Goal: Navigation & Orientation: Find specific page/section

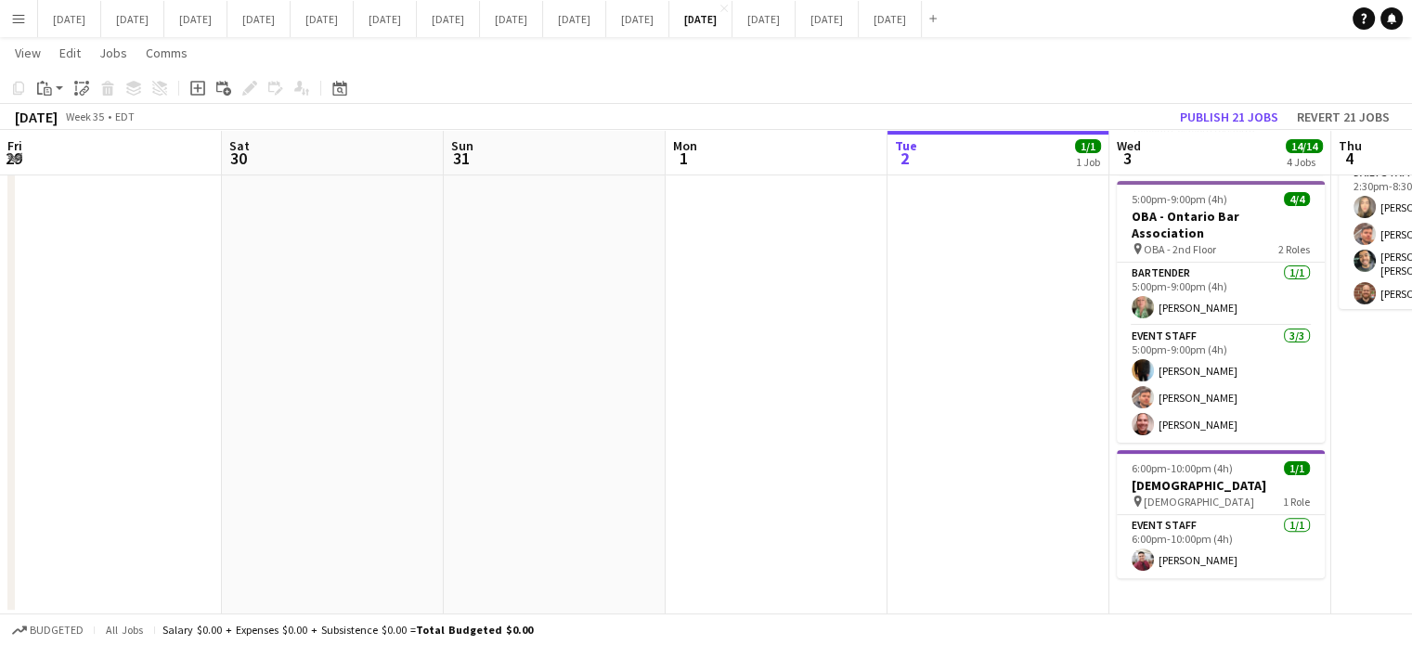
scroll to position [0, 575]
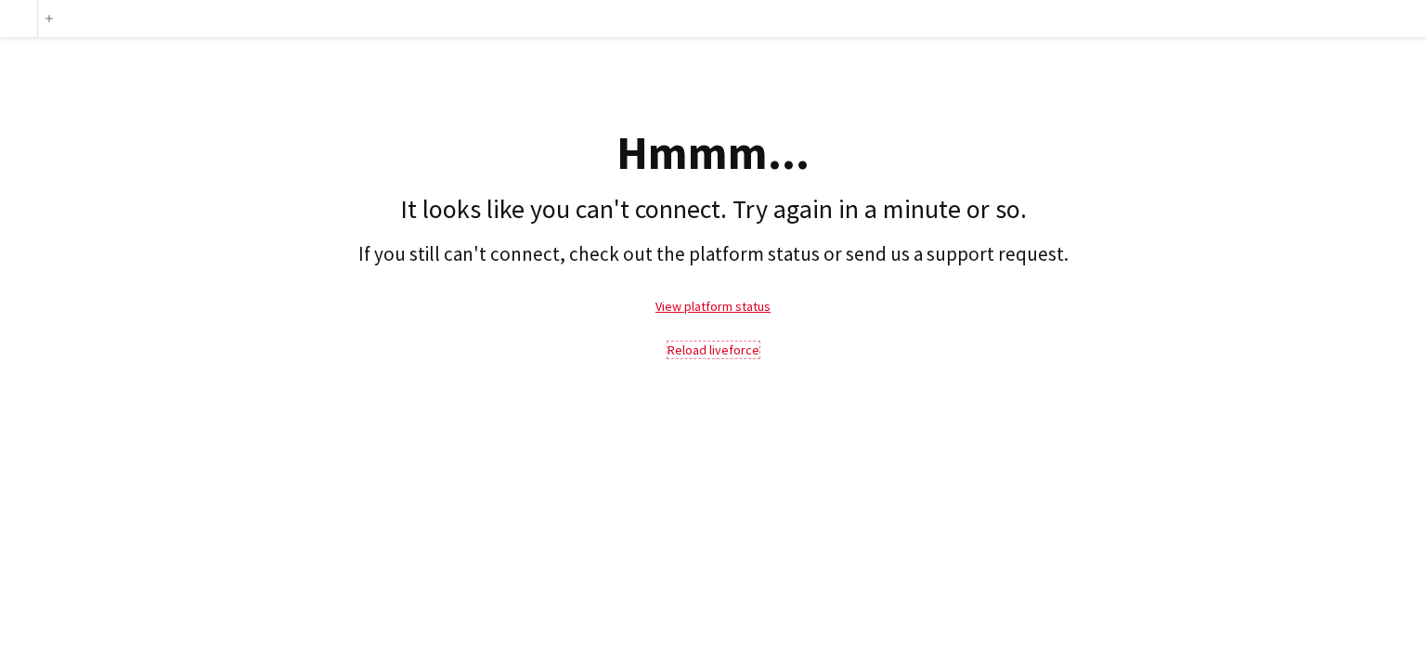
click at [719, 350] on link "Reload liveforce" at bounding box center [714, 350] width 92 height 17
click at [730, 352] on link "Reload liveforce" at bounding box center [714, 350] width 92 height 17
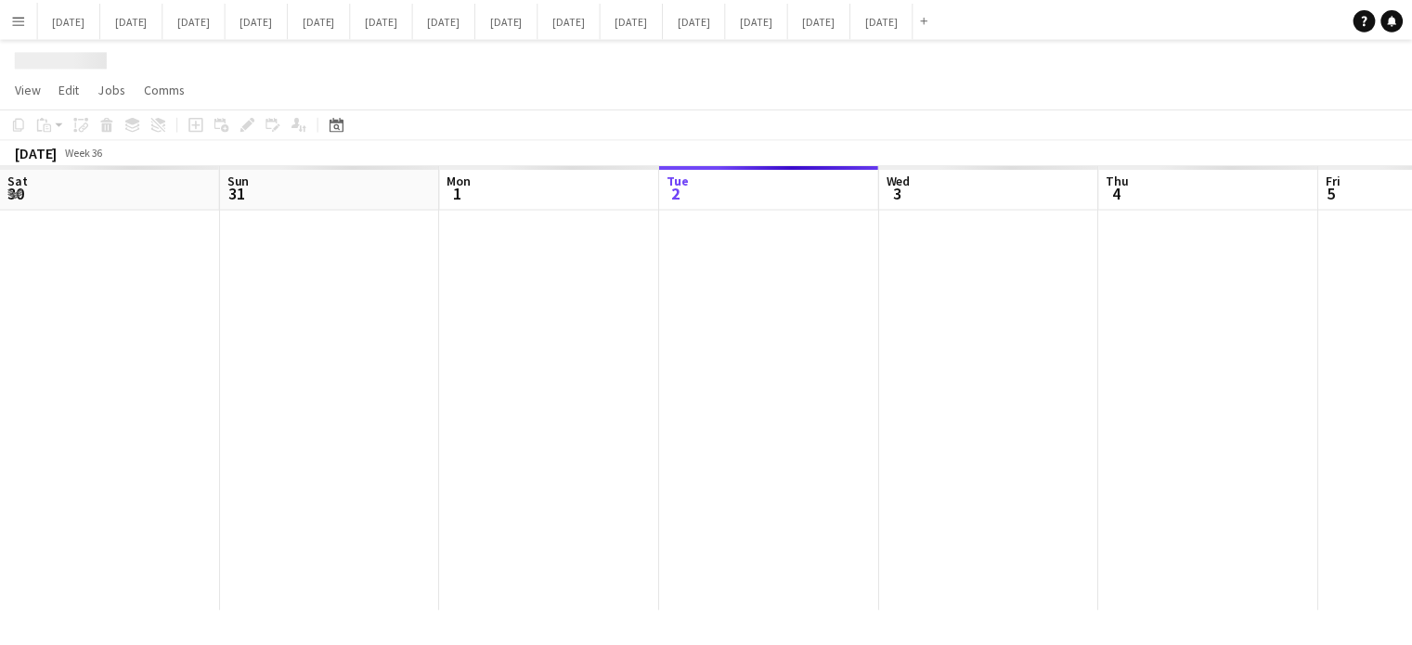
scroll to position [0, 444]
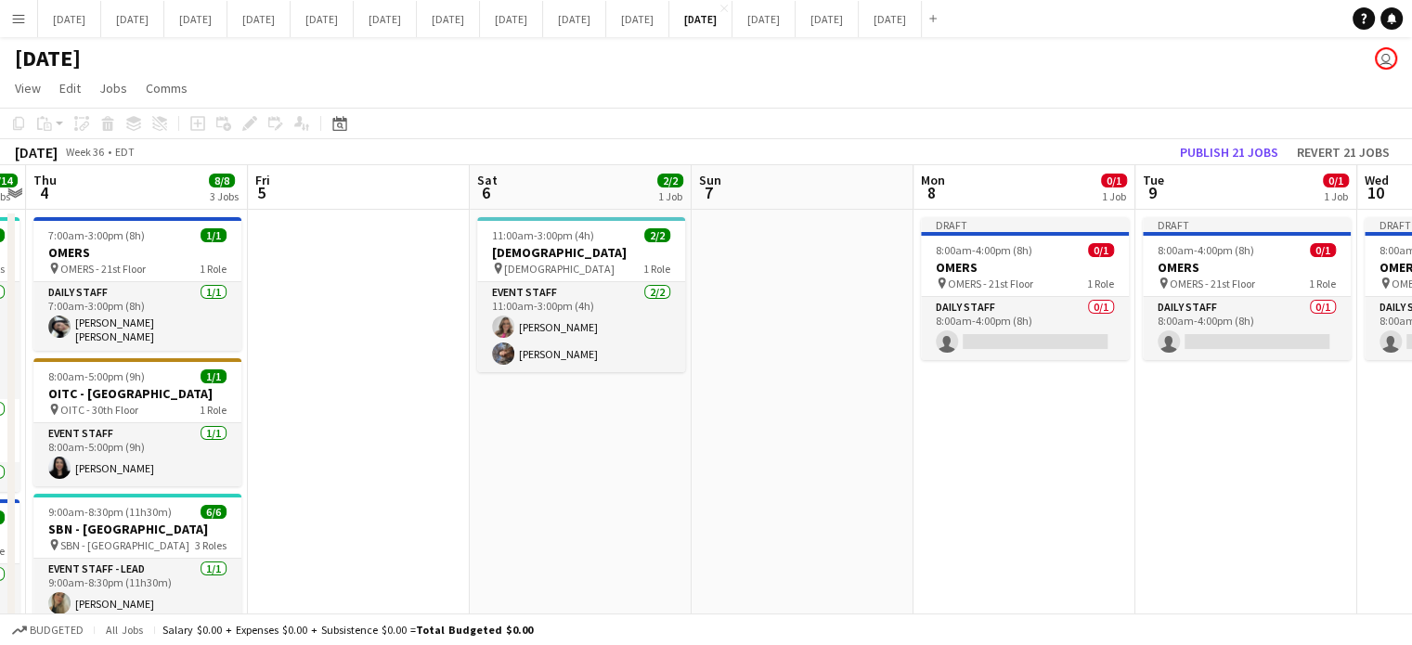
drag, startPoint x: 1162, startPoint y: 421, endPoint x: 613, endPoint y: 427, distance: 549.6
click at [538, 452] on app-calendar-viewport "Sun 31 Mon 1 Tue 2 1/1 1 Job Wed 3 14/14 4 Jobs Thu 4 8/8 3 Jobs Fri 5 Sat 6 2/…" at bounding box center [706, 619] width 1412 height 909
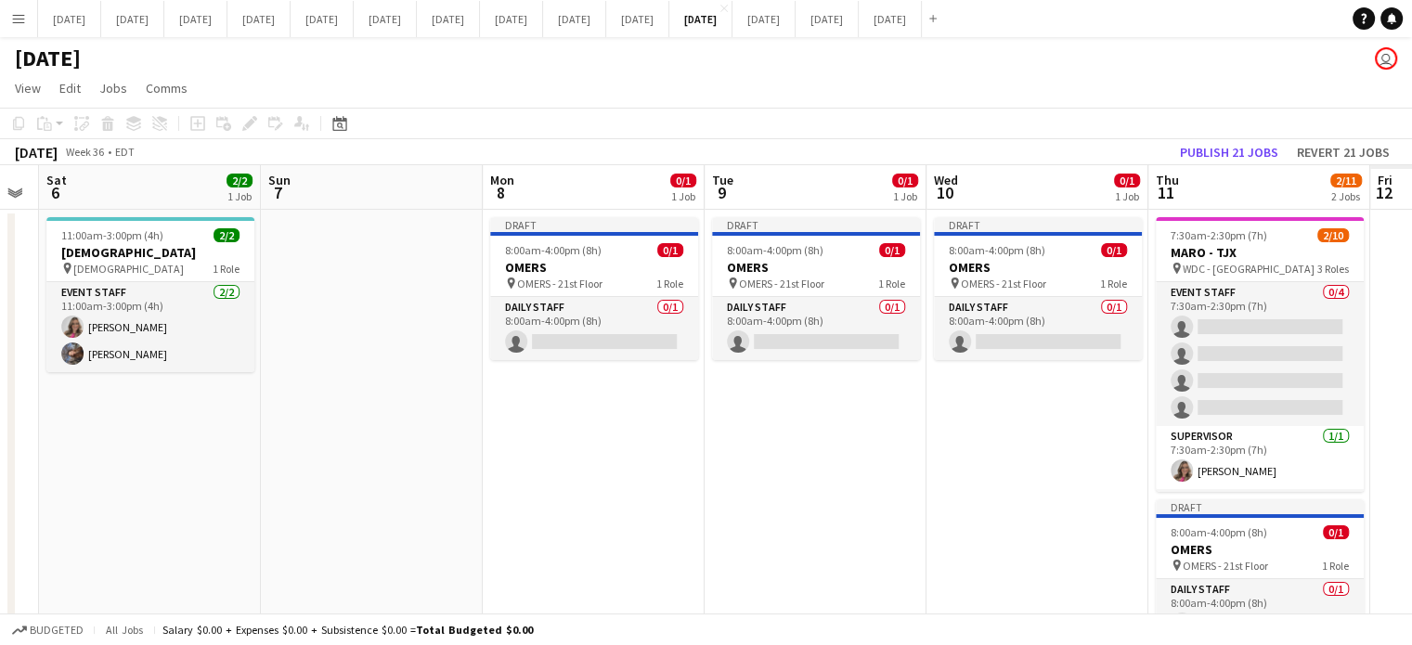
drag, startPoint x: 1075, startPoint y: 442, endPoint x: 470, endPoint y: 445, distance: 605.3
click at [132, 451] on app-calendar-viewport "Tue 2 1/1 1 Job Wed 3 14/14 4 Jobs Thu 4 8/8 3 Jobs Fri 5 Sat 6 2/2 1 Job Sun 7…" at bounding box center [706, 619] width 1412 height 909
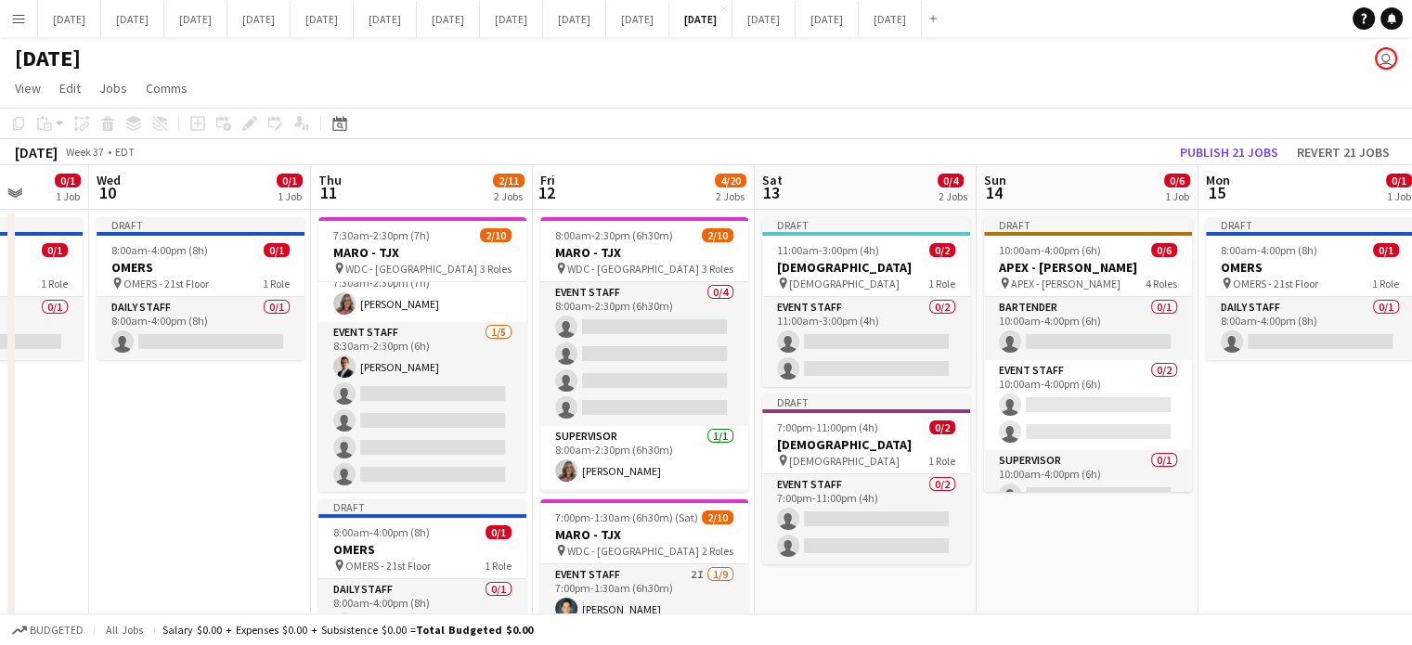
scroll to position [0, 711]
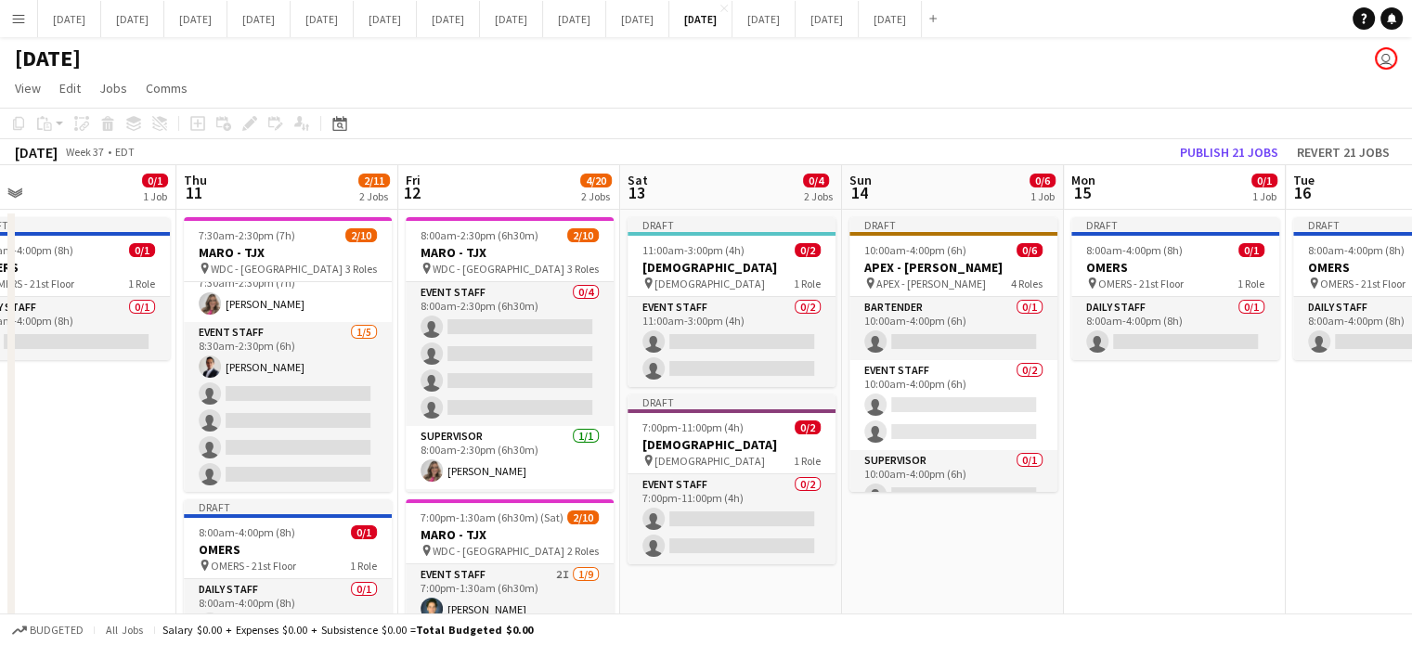
drag, startPoint x: 1282, startPoint y: 536, endPoint x: 877, endPoint y: 556, distance: 405.3
click at [877, 556] on app-calendar-viewport "Sun 7 Mon 8 0/1 1 Job Tue 9 0/1 1 Job Wed 10 0/1 1 Job Thu 11 2/11 2 Jobs Fri 1…" at bounding box center [706, 619] width 1412 height 909
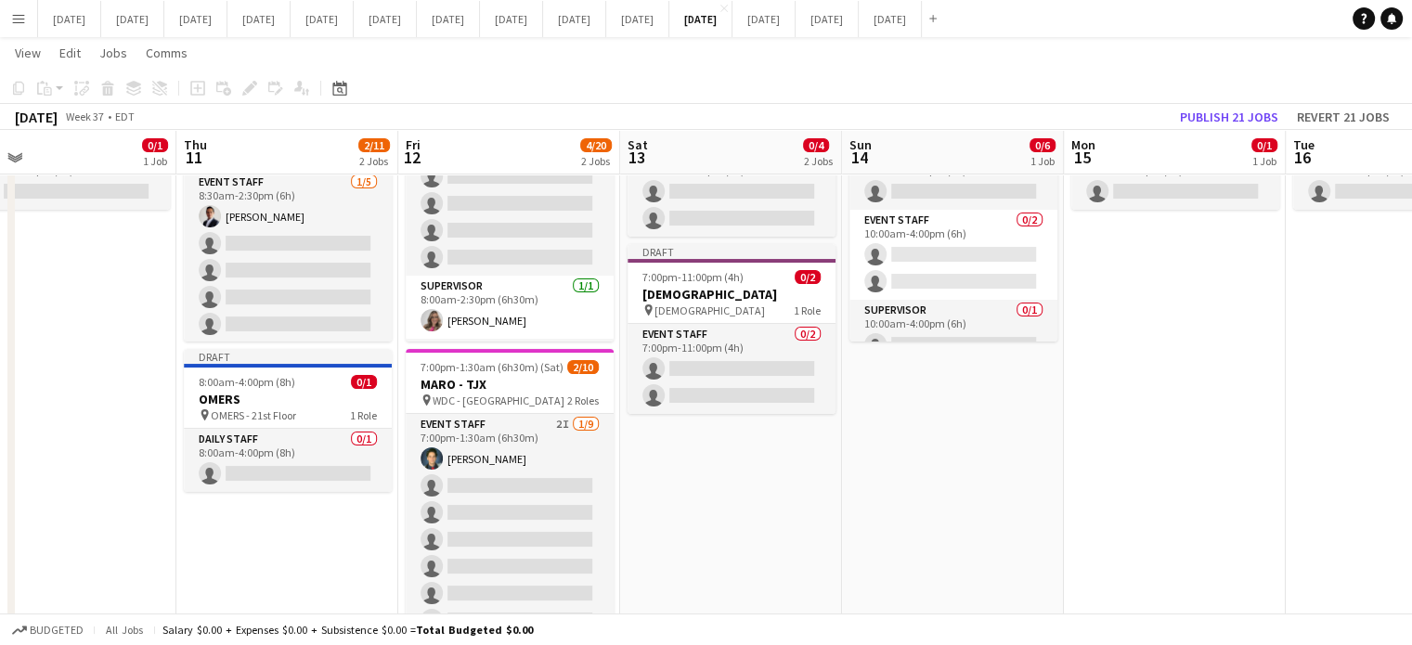
scroll to position [186, 0]
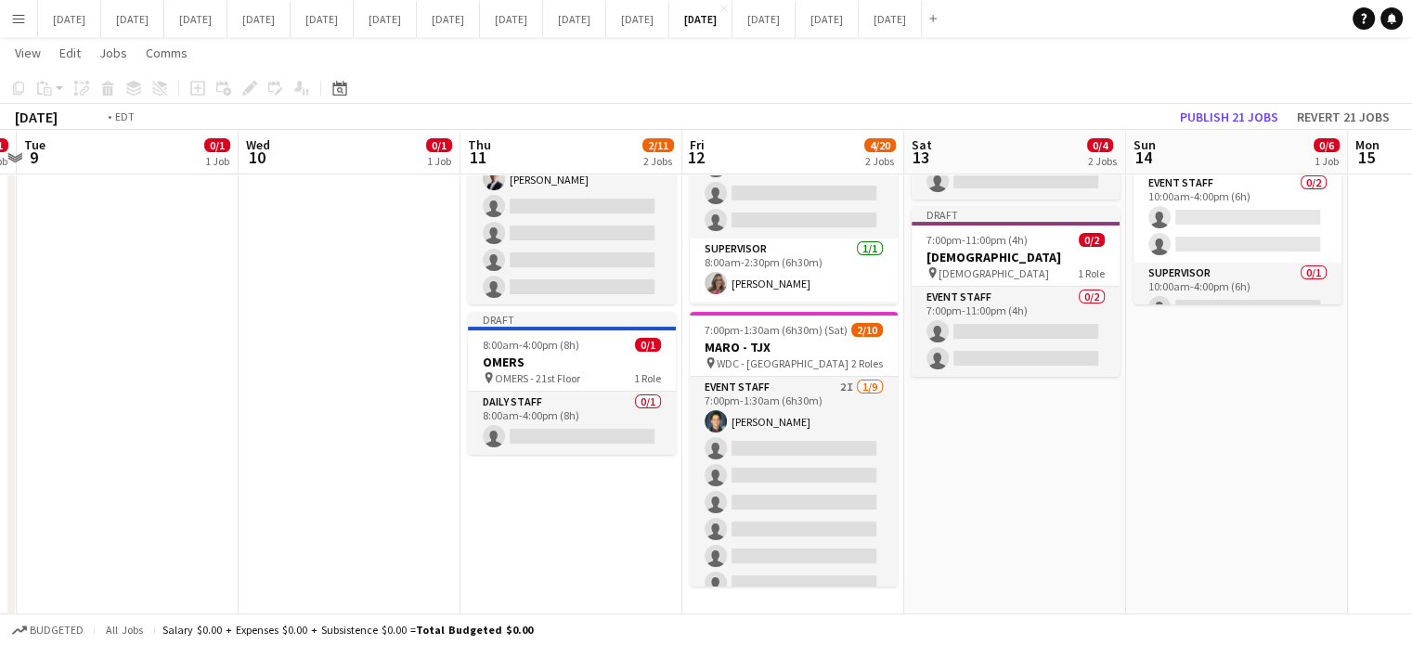
drag, startPoint x: 773, startPoint y: 463, endPoint x: 1328, endPoint y: 428, distance: 555.4
click at [1328, 428] on app-calendar-viewport "Sun 7 Mon 8 0/1 1 Job Tue 9 0/1 1 Job Wed 10 0/1 1 Job Thu 11 2/11 2 Jobs Fri 1…" at bounding box center [706, 387] width 1412 height 1000
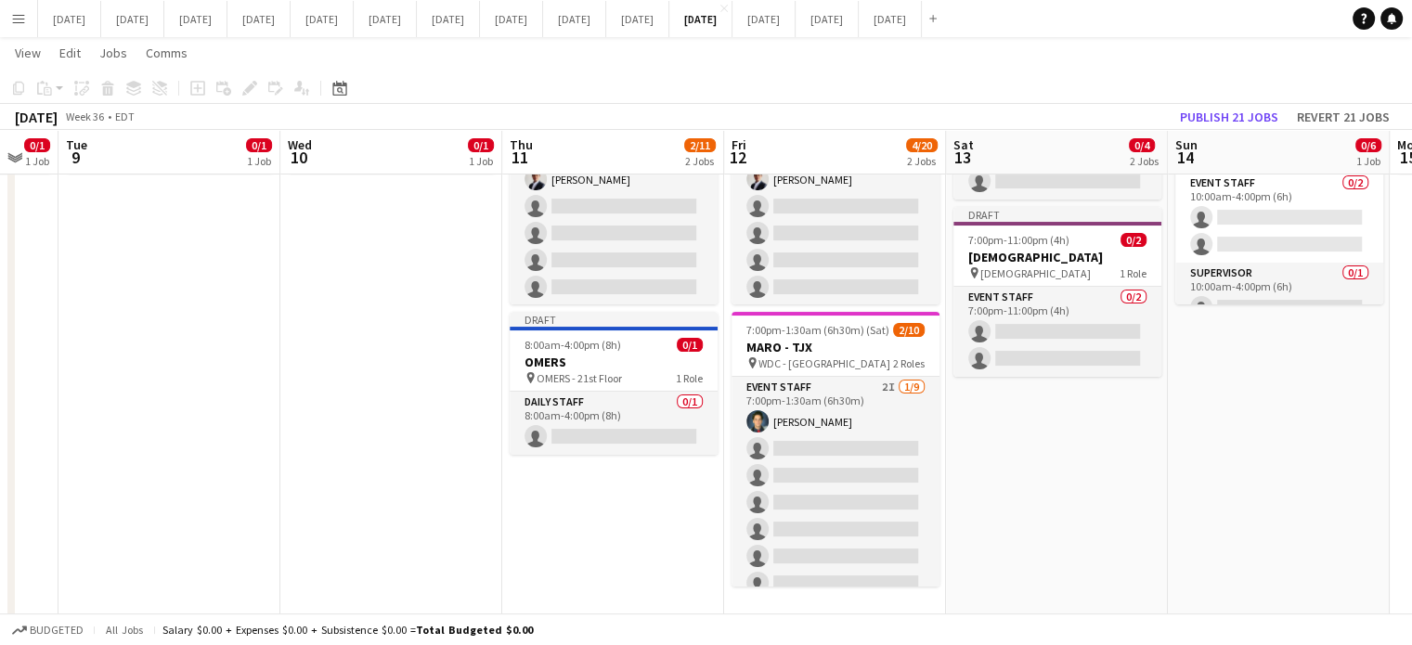
drag, startPoint x: 1167, startPoint y: 503, endPoint x: 167, endPoint y: 537, distance: 1000.4
click at [167, 537] on app-calendar-viewport "Sat 6 2/2 1 Job Sun 7 Mon 8 0/1 1 Job Tue 9 0/1 1 Job Wed 10 0/1 1 Job Thu 11 2…" at bounding box center [706, 387] width 1412 height 1000
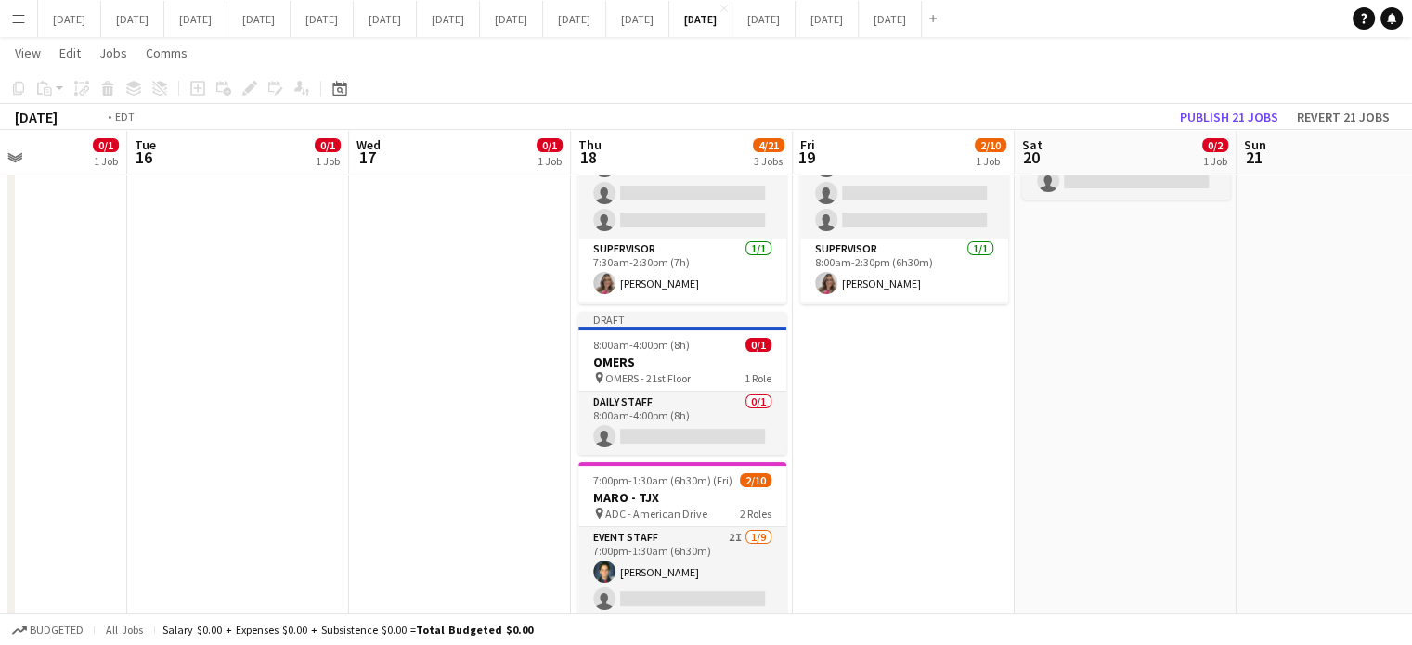
scroll to position [0, 824]
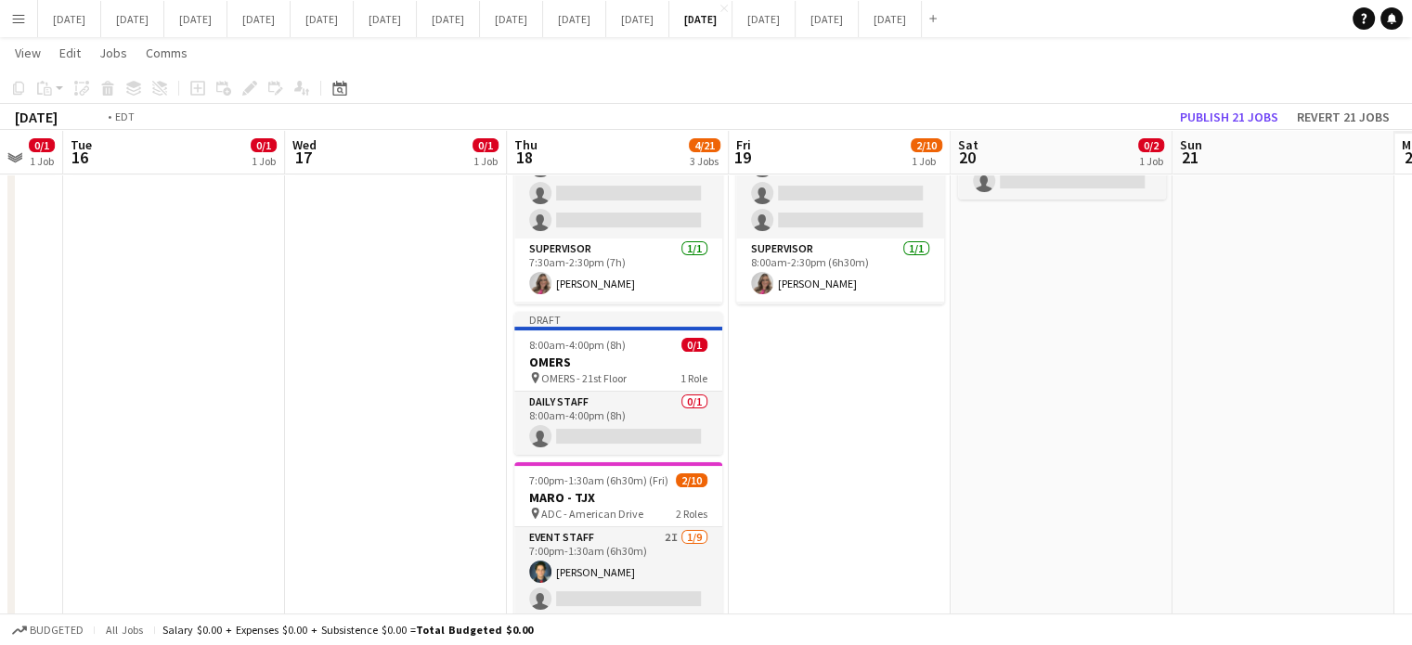
drag, startPoint x: 354, startPoint y: 513, endPoint x: 0, endPoint y: 505, distance: 353.8
click at [0, 505] on app-calendar-viewport "Fri 12 4/20 2 Jobs Sat 13 0/4 2 Jobs Sun 14 0/6 1 Job Mon 15 0/1 1 Job Tue 16 0…" at bounding box center [706, 387] width 1412 height 1000
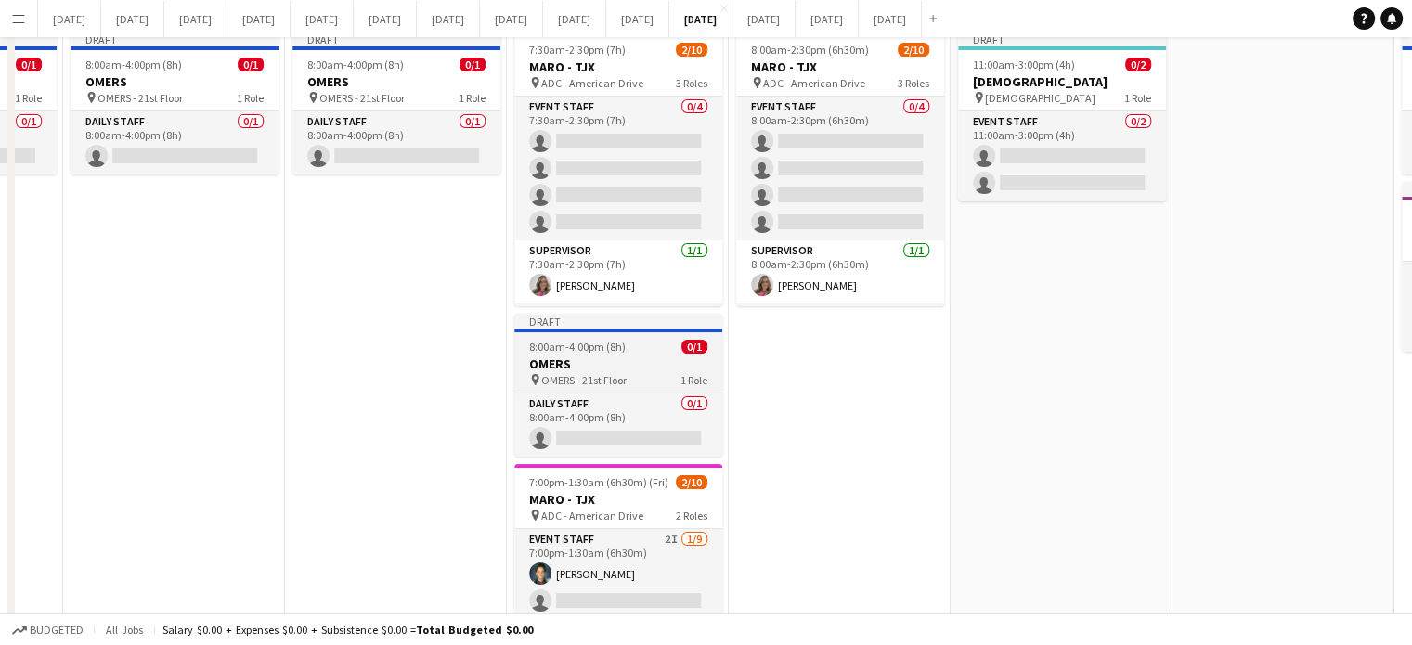
scroll to position [0, 0]
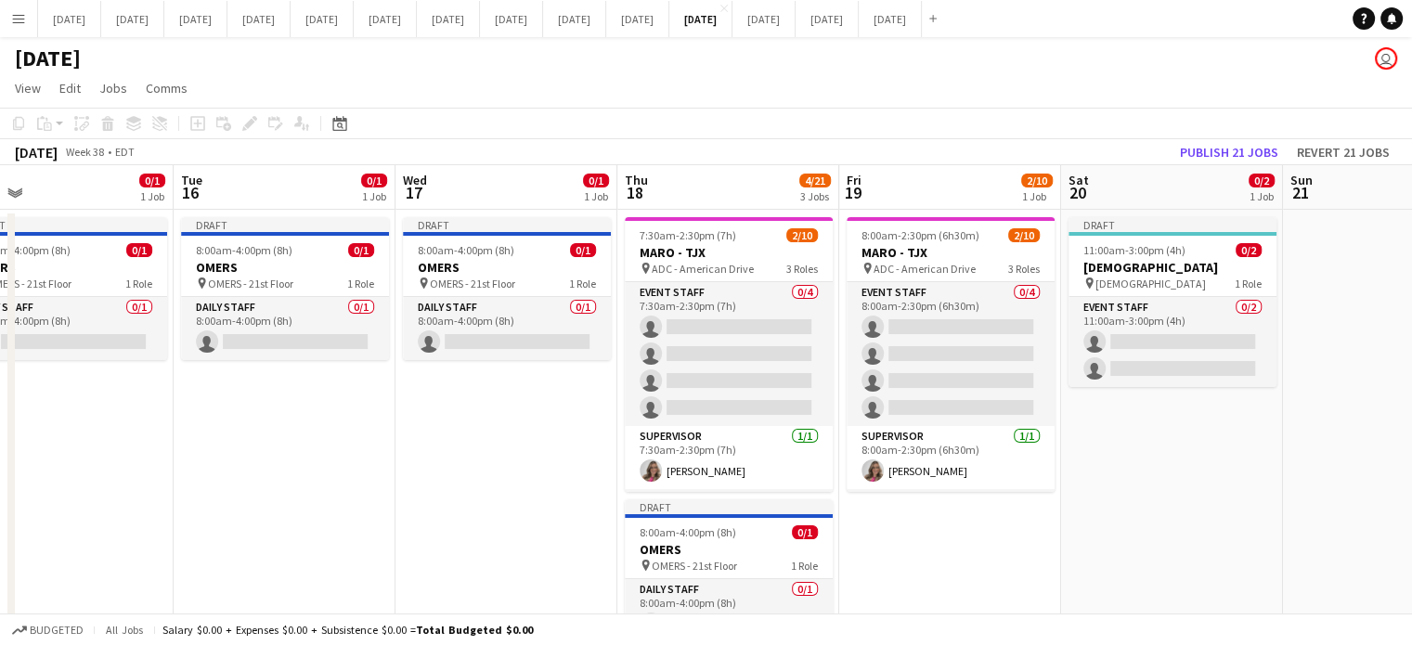
drag, startPoint x: 1054, startPoint y: 500, endPoint x: 107, endPoint y: 525, distance: 947.3
click at [105, 525] on app-calendar-viewport "Fri 12 4/20 2 Jobs Sat 13 0/4 2 Jobs Sun 14 0/6 1 Job Mon 15 0/1 1 Job Tue 16 0…" at bounding box center [706, 619] width 1412 height 909
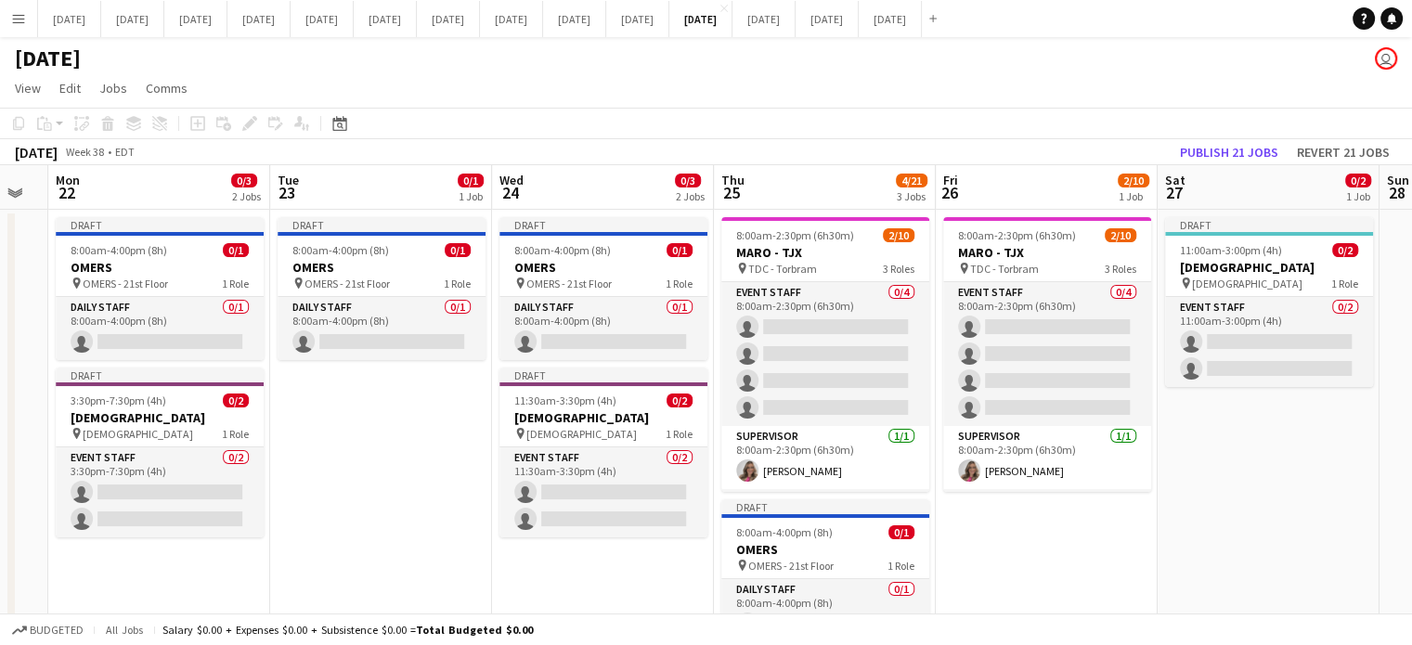
drag, startPoint x: 616, startPoint y: 519, endPoint x: 325, endPoint y: 523, distance: 290.6
click at [325, 523] on app-calendar-viewport "Thu 18 4/21 3 Jobs Fri 19 2/10 1 Job Sat 20 0/2 1 Job Sun 21 Mon 22 0/3 2 Jobs …" at bounding box center [706, 619] width 1412 height 909
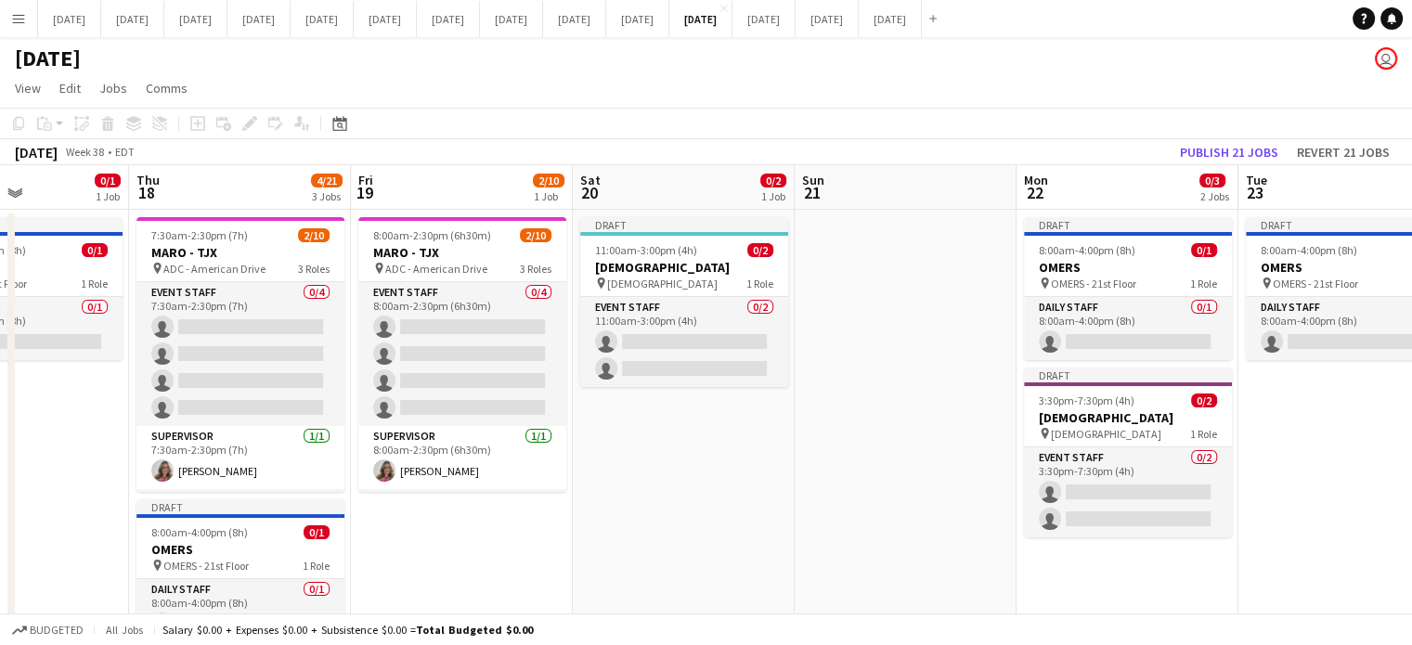
drag, startPoint x: 395, startPoint y: 414, endPoint x: 1425, endPoint y: 385, distance: 1030.0
click at [1412, 385] on html "Menu Boards Boards Boards All jobs Status Workforce Workforce My Workforce Recr…" at bounding box center [706, 553] width 1412 height 1106
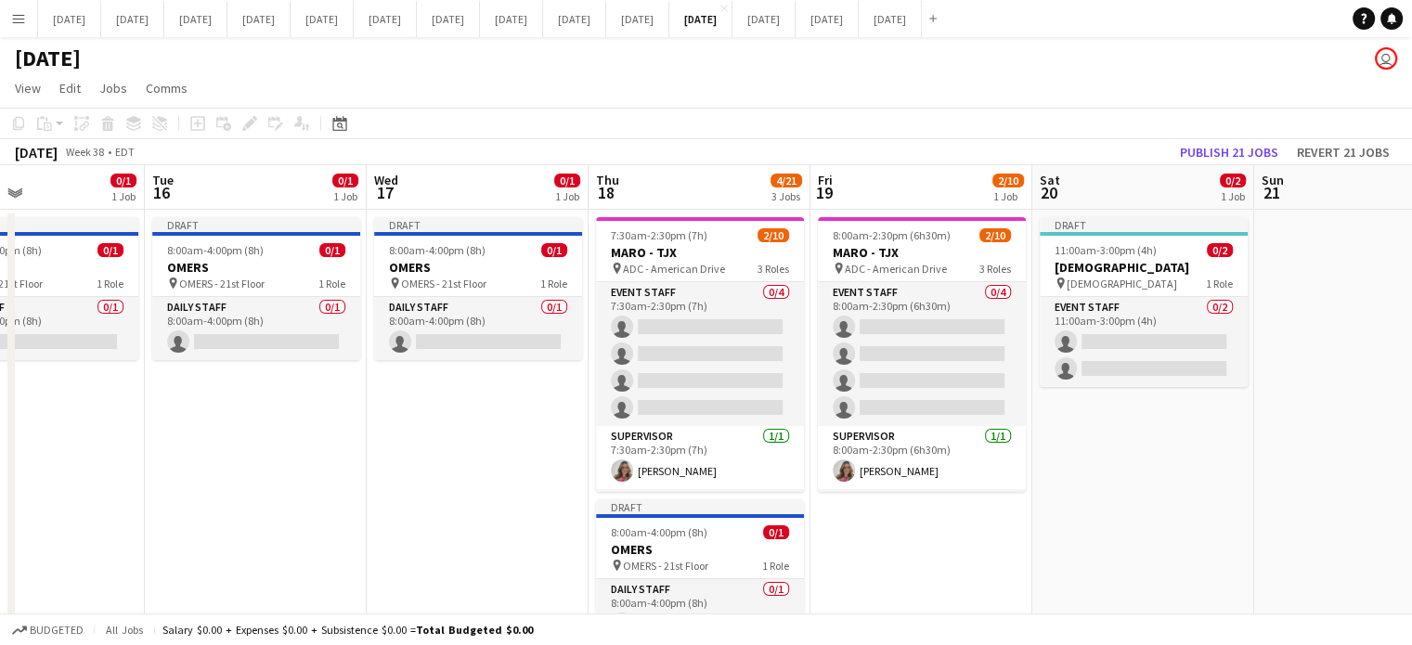
drag, startPoint x: 804, startPoint y: 543, endPoint x: 1272, endPoint y: 453, distance: 476.5
click at [1277, 453] on app-calendar-viewport "Sat 13 0/4 2 Jobs Sun 14 0/6 1 Job Mon 15 0/1 1 Job Tue 16 0/1 1 Job Wed 17 0/1…" at bounding box center [706, 619] width 1412 height 909
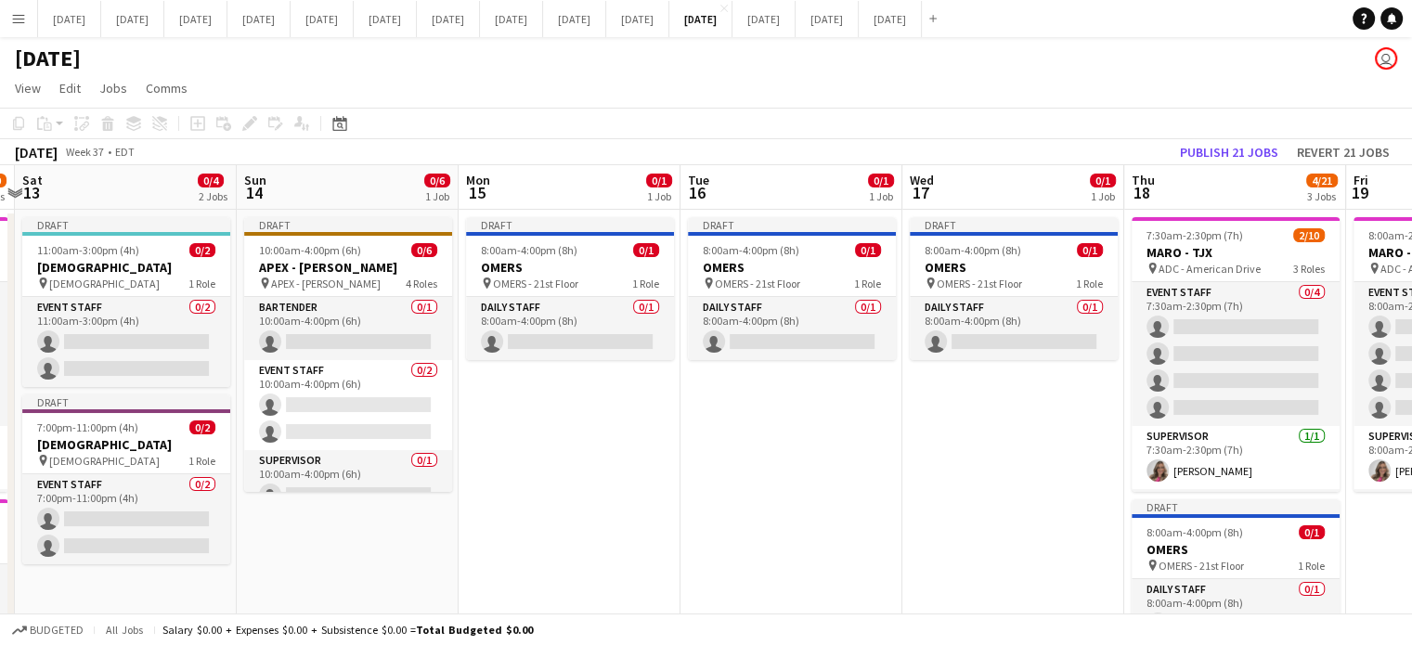
drag, startPoint x: 394, startPoint y: 526, endPoint x: 799, endPoint y: 504, distance: 406.3
click at [876, 493] on app-calendar-viewport "Thu 11 2/11 2 Jobs Fri 12 4/20 2 Jobs Sat 13 0/4 2 Jobs Sun 14 0/6 1 Job Mon 15…" at bounding box center [706, 619] width 1412 height 909
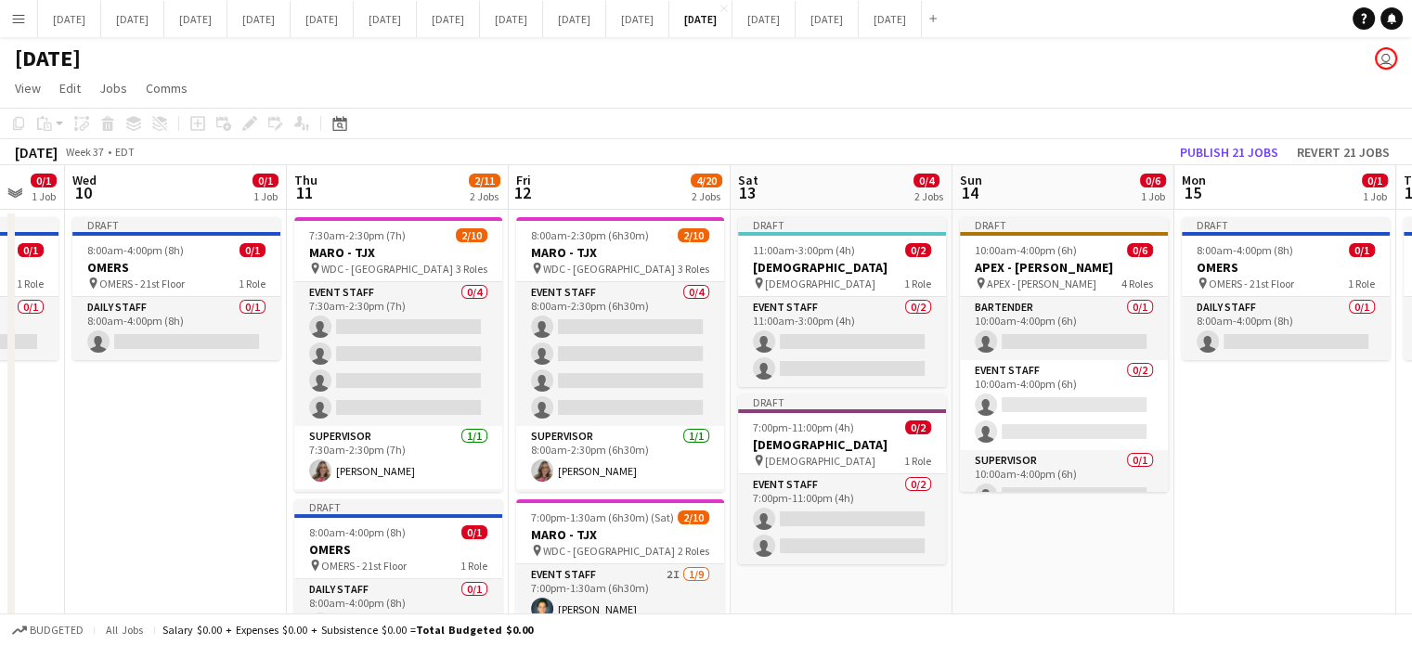
drag, startPoint x: 541, startPoint y: 508, endPoint x: 1152, endPoint y: 449, distance: 613.7
click at [1150, 450] on app-calendar-viewport "Mon 8 0/1 1 Job Tue 9 0/1 1 Job Wed 10 0/1 1 Job Thu 11 2/11 2 Jobs Fri 12 4/20…" at bounding box center [706, 619] width 1412 height 909
